Goal: Complete application form: Complete application form

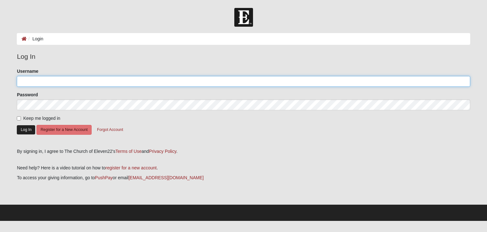
type input "Msayre"
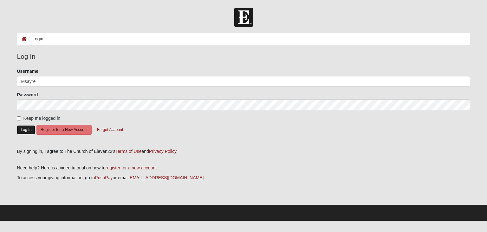
click at [28, 128] on button "Log In" at bounding box center [26, 129] width 18 height 9
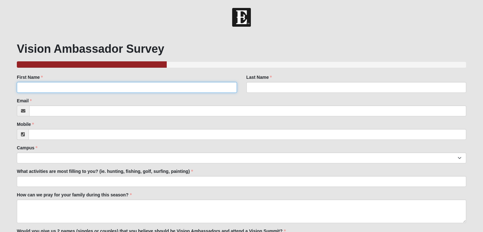
click at [129, 89] on input "First Name" at bounding box center [127, 87] width 220 height 11
type input "[PERSON_NAME]"
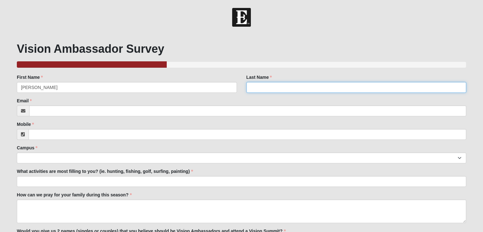
click at [307, 85] on input "Last Name" at bounding box center [356, 87] width 220 height 11
type input "[PERSON_NAME]"
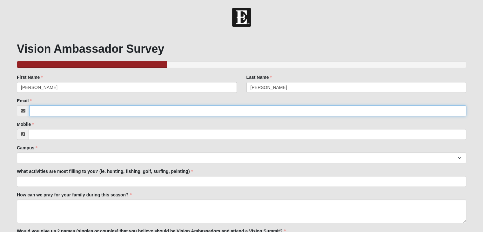
click at [74, 109] on input "Email" at bounding box center [247, 110] width 437 height 11
type input "[EMAIL_ADDRESS][DOMAIN_NAME]"
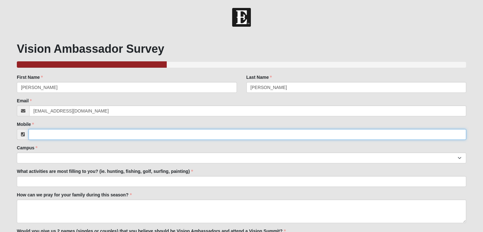
click at [82, 134] on input "Mobile" at bounding box center [247, 134] width 437 height 11
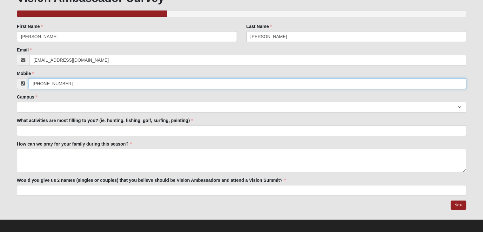
scroll to position [52, 0]
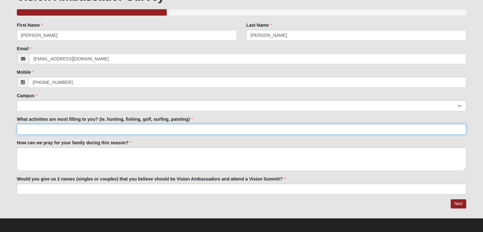
type input "[PHONE_NUMBER]"
click at [38, 129] on input "What activities are most filling to you? (ie. hunting, fishing, golf, surfing, …" at bounding box center [241, 129] width 449 height 11
type input "Hunting, [MEDICAL_DATA]"
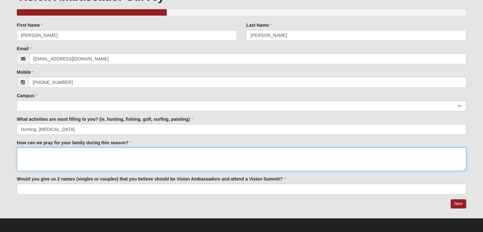
click at [53, 154] on textarea "How can we pray for your family during this season?" at bounding box center [241, 158] width 449 height 23
type textarea "I have an adult son ([PERSON_NAME]) struggling with Alcohol, [MEDICAL_DATA]"
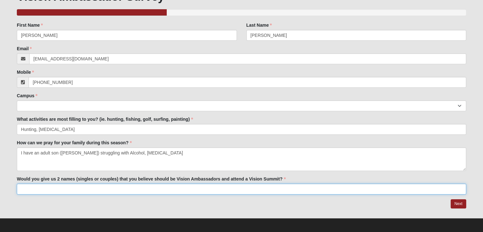
click at [51, 189] on input "Would you give us 2 names (singles or couples) that you believe should be Visio…" at bounding box center [241, 188] width 449 height 11
type input "[PERSON_NAME] and [PERSON_NAME]"
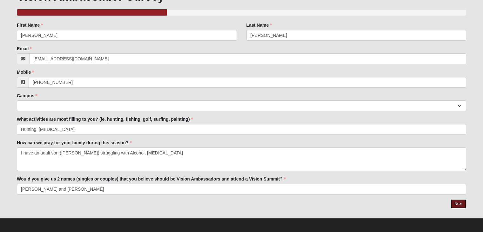
click at [452, 202] on link "Next" at bounding box center [458, 203] width 16 height 9
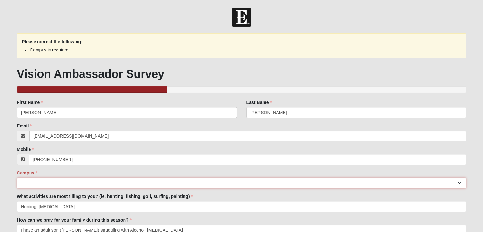
click at [174, 182] on select "Arlington Baymeadows Eleven22 Online [PERSON_NAME][GEOGRAPHIC_DATA] Jesup [GEOG…" at bounding box center [241, 182] width 449 height 11
select select "2"
click at [17, 177] on select "Arlington Baymeadows Eleven22 Online [PERSON_NAME][GEOGRAPHIC_DATA] Jesup [GEOG…" at bounding box center [241, 182] width 449 height 11
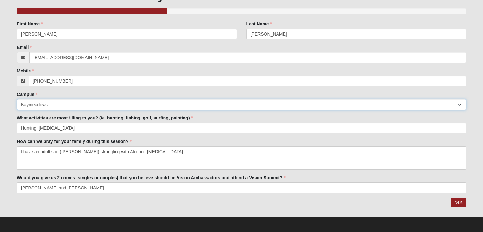
scroll to position [79, 0]
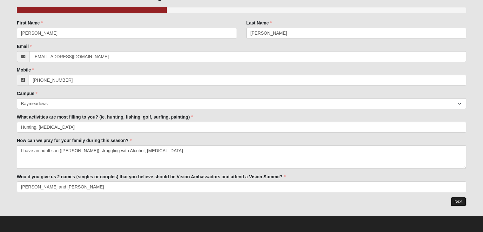
click at [458, 201] on link "Next" at bounding box center [458, 201] width 16 height 9
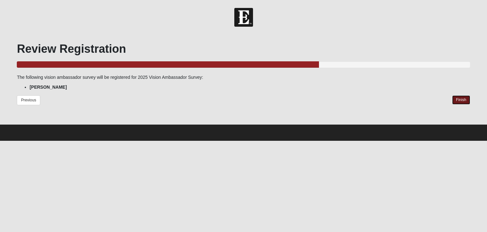
click at [460, 98] on link "Finish" at bounding box center [461, 99] width 18 height 9
